Goal: Information Seeking & Learning: Find specific fact

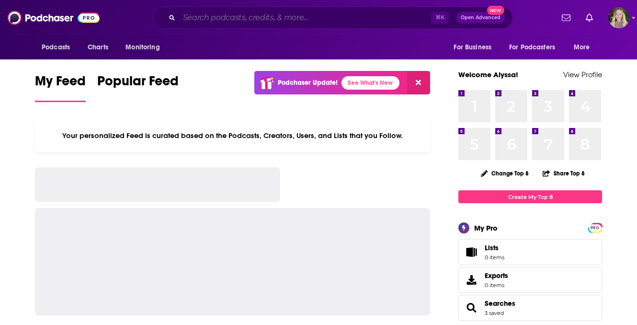
click at [273, 20] on input "Search podcasts, credits, & more..." at bounding box center [305, 17] width 252 height 15
paste input "Marketing Over Coffee"
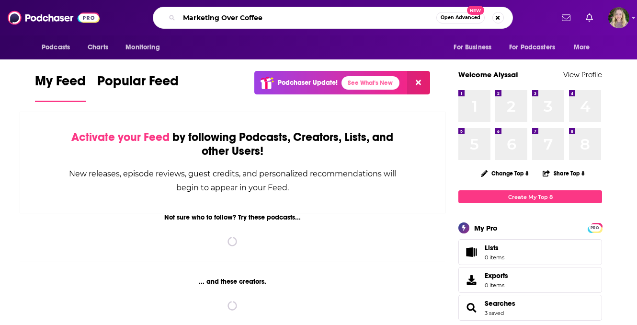
type input "Marketing Over Coffee"
